Goal: Check status: Check status

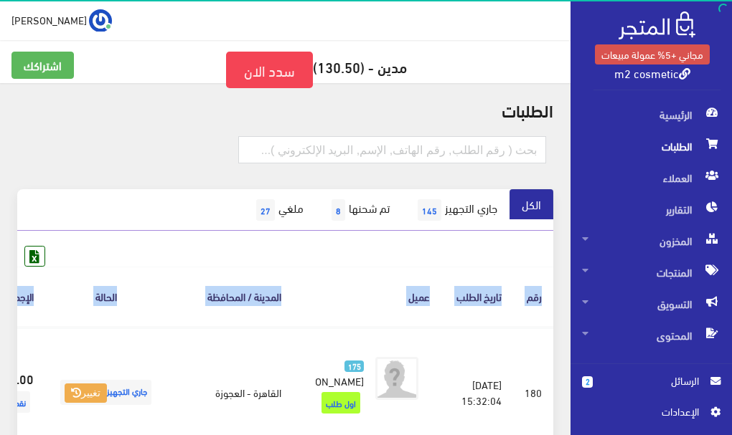
scroll to position [0, -83]
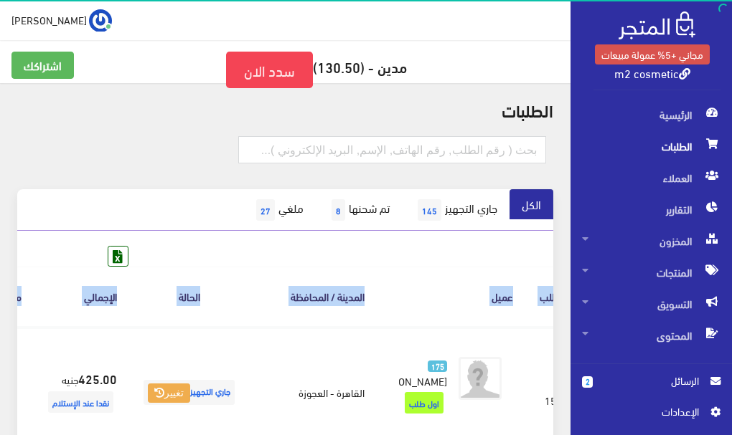
drag, startPoint x: 514, startPoint y: 407, endPoint x: 0, endPoint y: 411, distance: 513.6
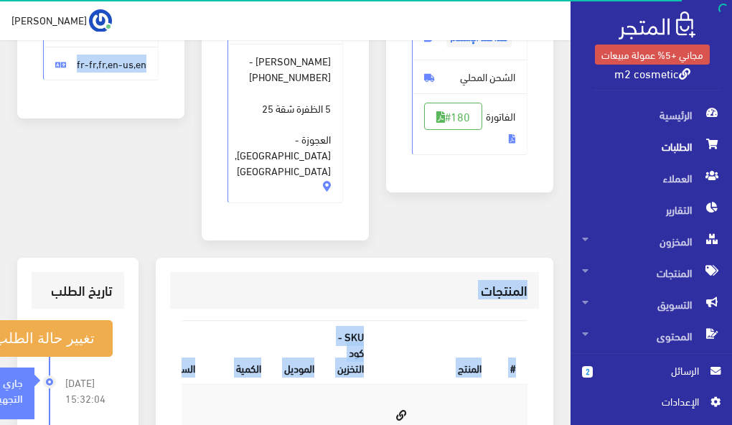
scroll to position [316, 0]
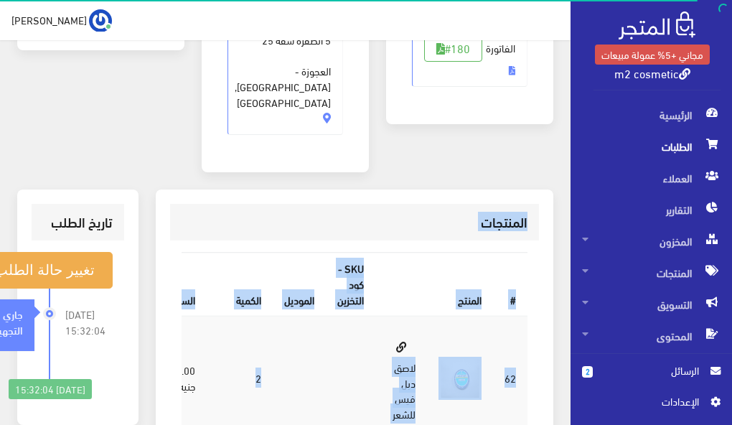
drag, startPoint x: 188, startPoint y: 162, endPoint x: 192, endPoint y: 325, distance: 162.9
click at [192, 325] on div "طلب #180 تفاصيل الطلب [DATE] 3:32 PM نقدا عند الإستلام #180 # 2" at bounding box center [285, 250] width 570 height 967
click at [276, 392] on td at bounding box center [299, 378] width 53 height 125
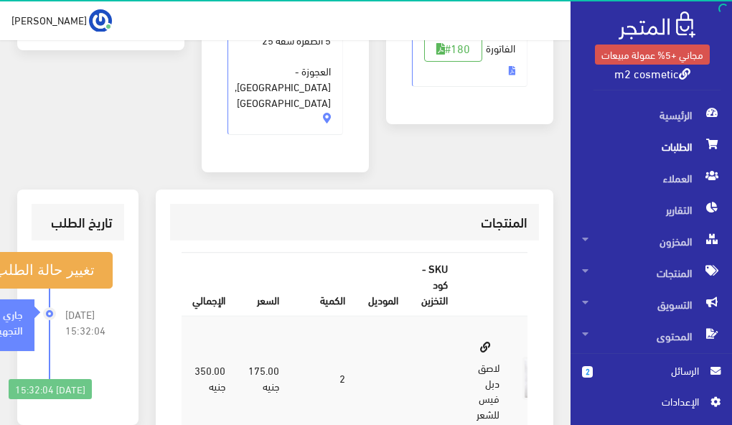
scroll to position [0, -86]
drag, startPoint x: 300, startPoint y: 363, endPoint x: 167, endPoint y: 362, distance: 132.7
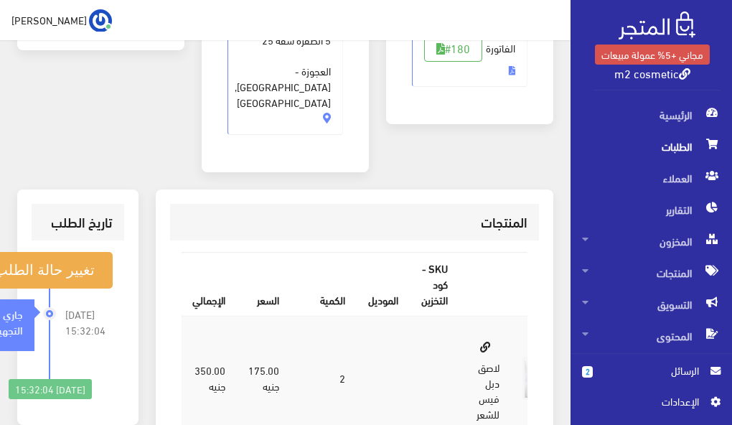
click at [89, 132] on div "معلومات إضافية WebKit AndroidOS Chrome fr-fr,fr,en-us,en" at bounding box center [101, 3] width 184 height 374
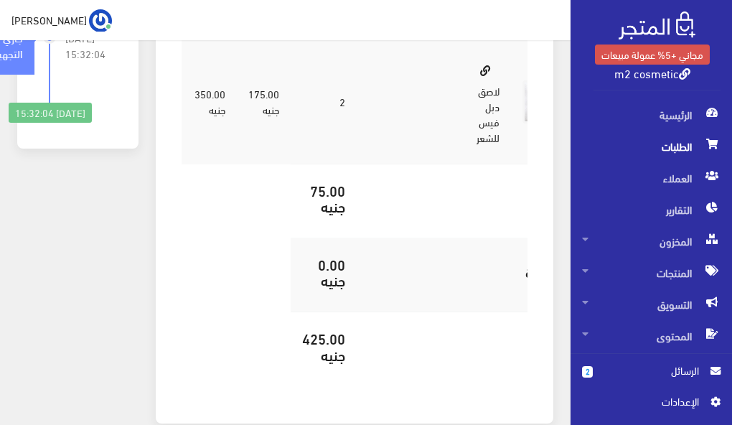
scroll to position [642, 0]
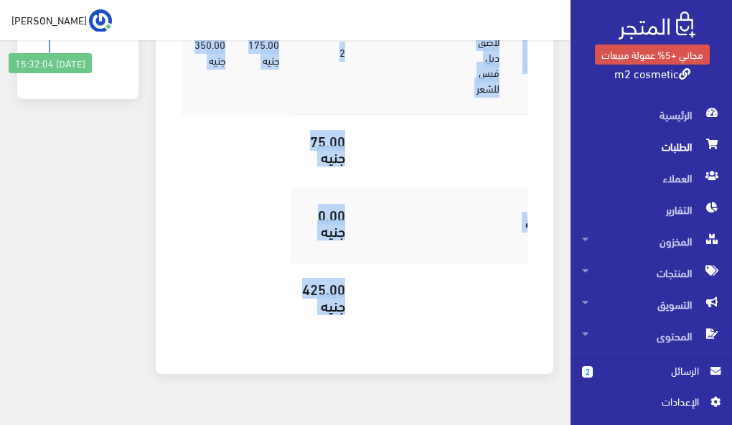
drag, startPoint x: 139, startPoint y: 93, endPoint x: 108, endPoint y: 243, distance: 153.2
click at [93, 219] on div "تاريخ الطلب تغيير حالة الطلب [DATE] 15:32:04 جاري التجهيز" at bounding box center [78, 127] width 138 height 526
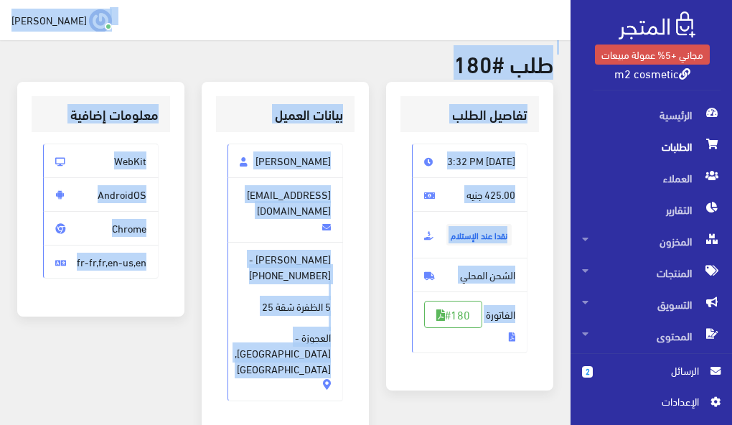
scroll to position [23, 0]
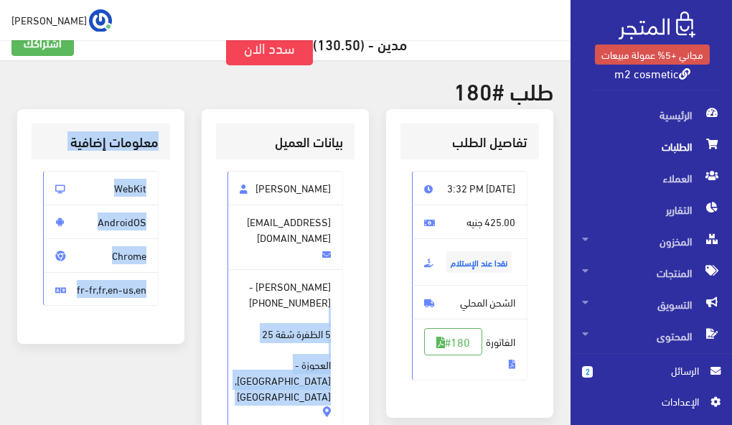
drag, startPoint x: 121, startPoint y: 229, endPoint x: 199, endPoint y: 282, distance: 94.5
click at [186, 273] on div "معلومات إضافية WebKit AndroidOS Chrome fr-fr,fr,en-us,en" at bounding box center [101, 296] width 184 height 374
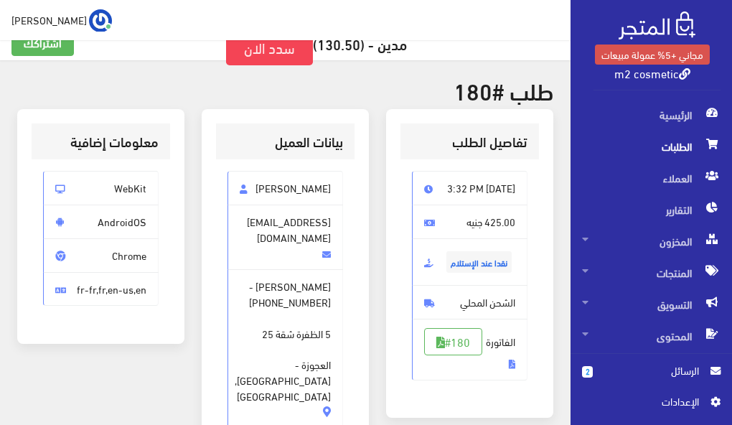
click at [669, 370] on span "الرسائل" at bounding box center [651, 370] width 95 height 16
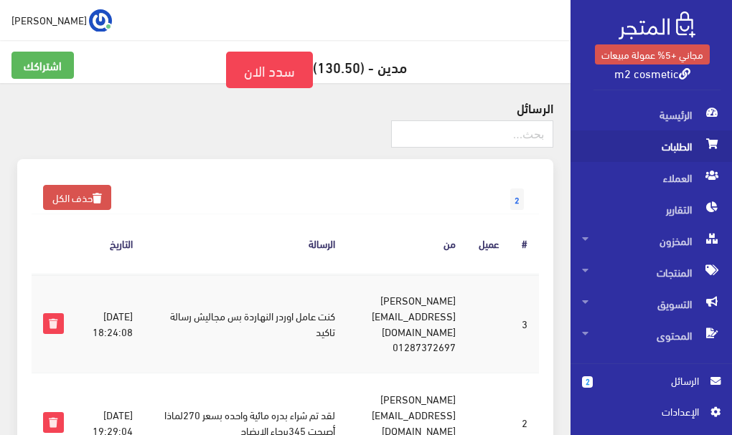
click at [674, 142] on span "الطلبات" at bounding box center [651, 147] width 138 height 32
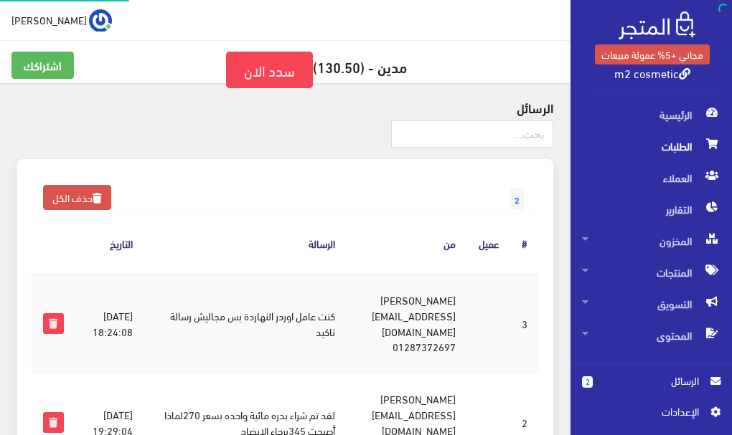
click at [674, 142] on span "الطلبات" at bounding box center [651, 147] width 138 height 32
